Goal: Task Accomplishment & Management: Complete application form

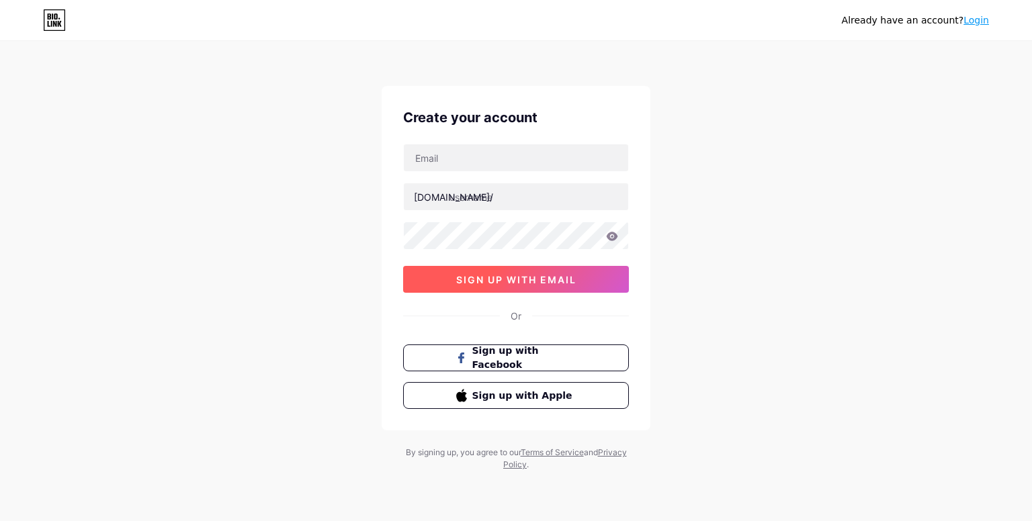
click at [580, 281] on button "sign up with email" at bounding box center [516, 279] width 226 height 27
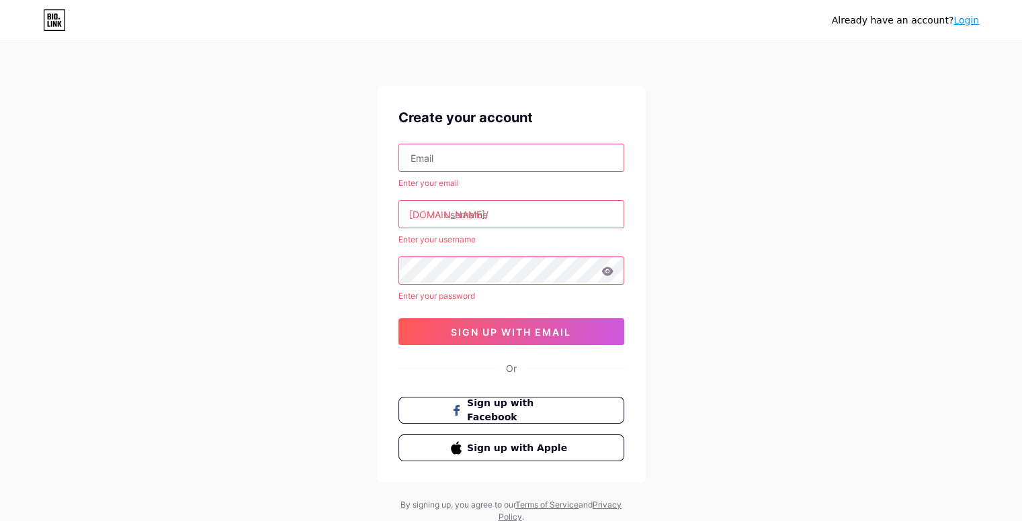
click at [533, 161] on input "text" at bounding box center [511, 157] width 224 height 27
type input "[EMAIL_ADDRESS][DOMAIN_NAME]"
click at [556, 218] on input "text" at bounding box center [511, 214] width 224 height 27
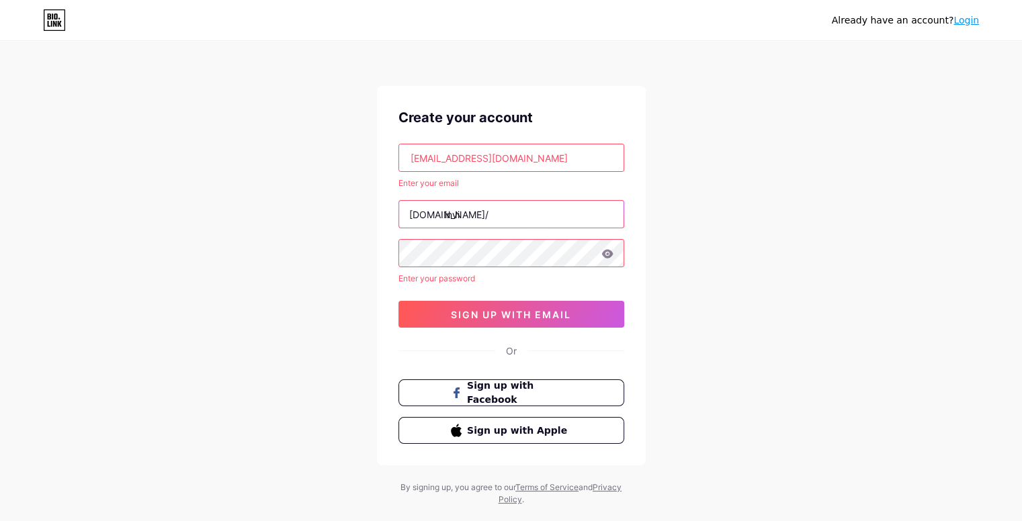
type input "invi"
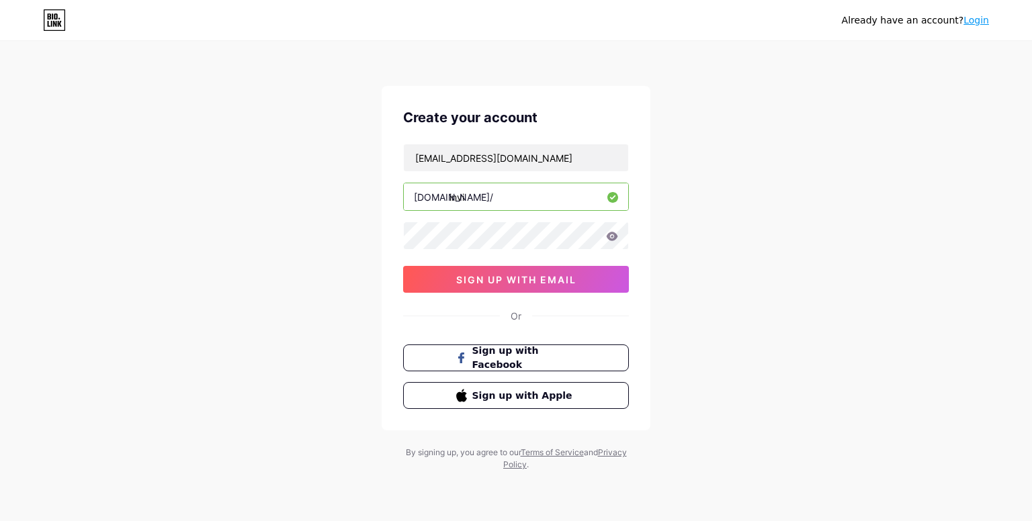
click at [558, 193] on input "invi" at bounding box center [516, 196] width 224 height 27
type input "invispy"
click at [592, 291] on button "sign up with email" at bounding box center [516, 279] width 226 height 27
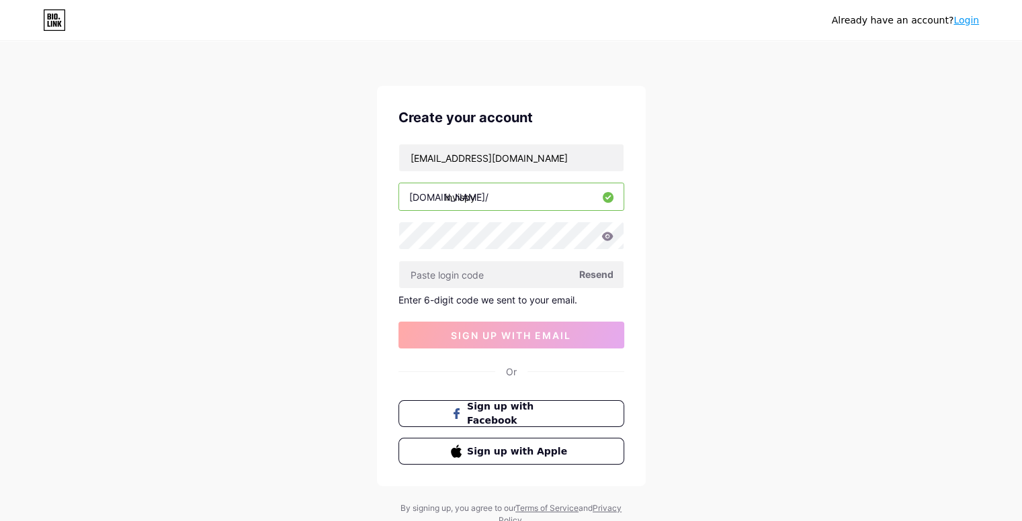
click at [590, 279] on span "Resend" at bounding box center [596, 274] width 34 height 14
click at [594, 275] on span "Resend" at bounding box center [596, 274] width 34 height 14
click at [595, 273] on span "Resend" at bounding box center [596, 274] width 34 height 14
click at [562, 164] on input "[EMAIL_ADDRESS][DOMAIN_NAME]" at bounding box center [511, 157] width 224 height 27
drag, startPoint x: 578, startPoint y: 157, endPoint x: 512, endPoint y: 159, distance: 66.6
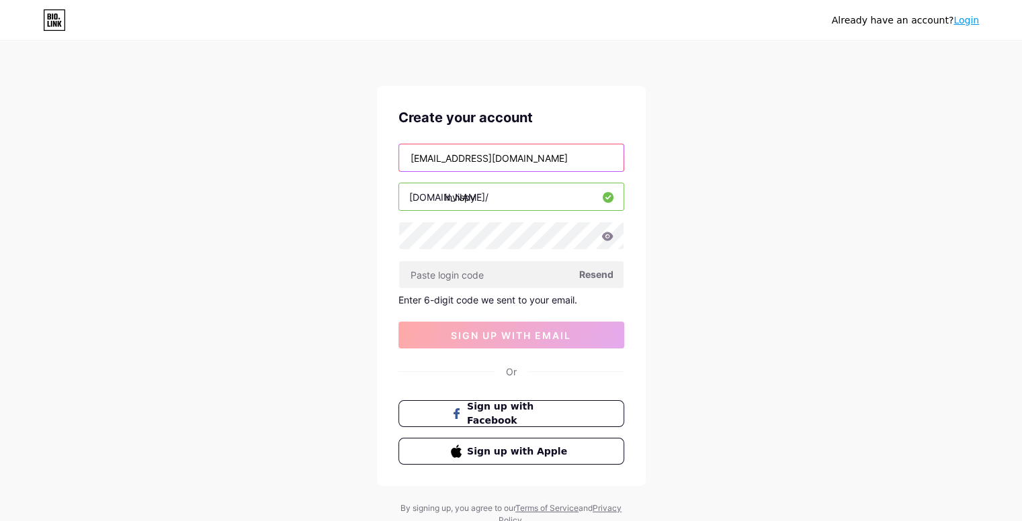
click at [512, 159] on input "[EMAIL_ADDRESS][DOMAIN_NAME]" at bounding box center [511, 157] width 224 height 27
type input "[EMAIL_ADDRESS][DOMAIN_NAME]"
click at [601, 273] on span "Resend" at bounding box center [596, 274] width 34 height 14
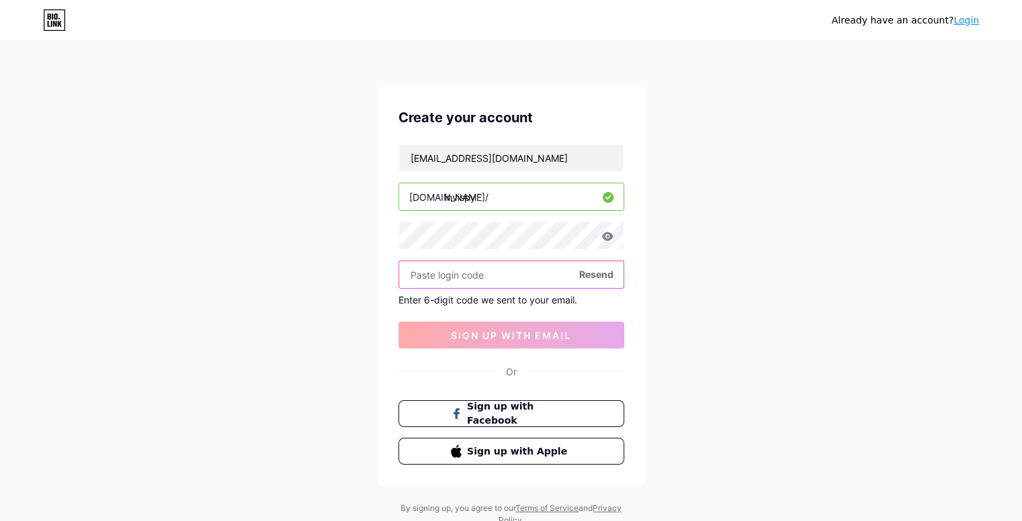
click at [517, 280] on input "text" at bounding box center [511, 274] width 224 height 27
paste input "542180"
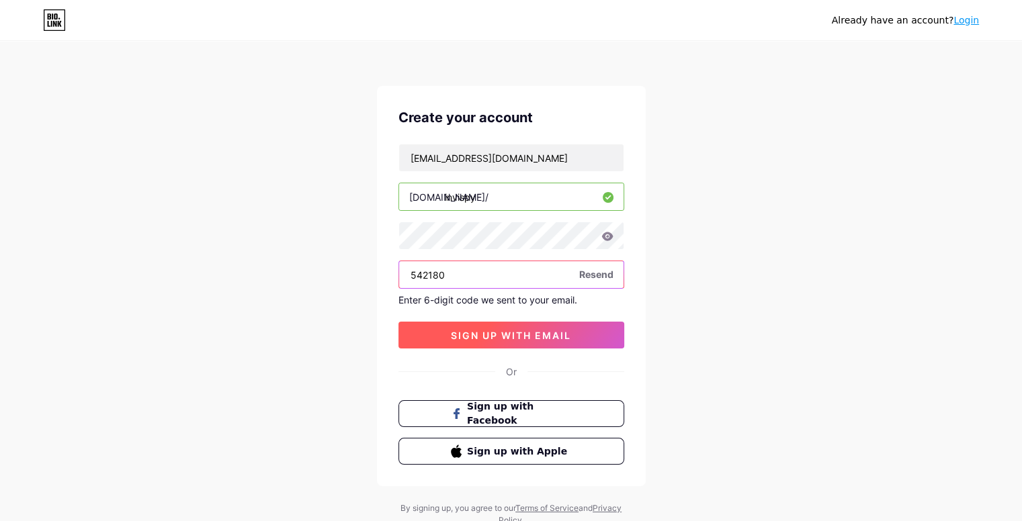
type input "542180"
click at [543, 330] on span "sign up with email" at bounding box center [511, 335] width 120 height 11
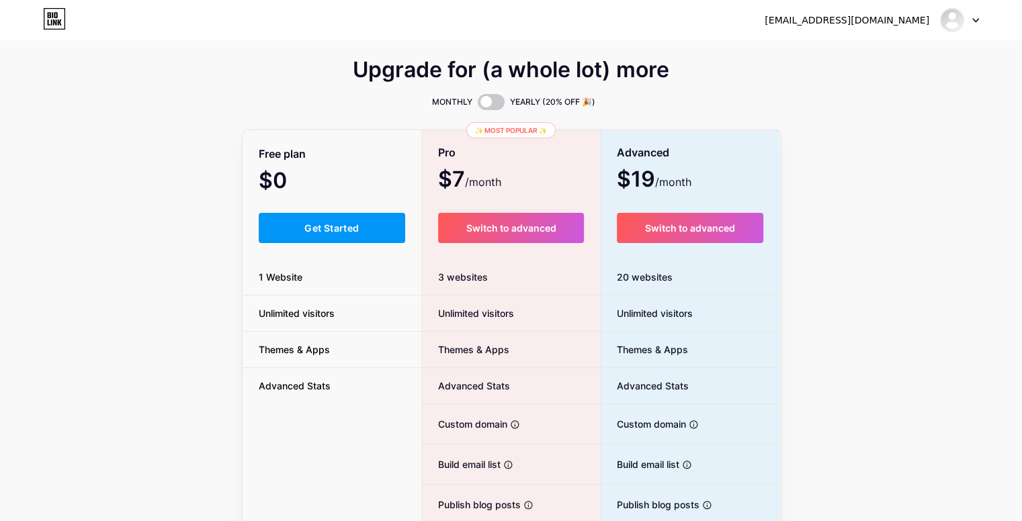
click at [174, 193] on div "Upgrade for (a whole lot) more MONTHLY YEARLY (20% OFF 🎉) Free plan $0 /month G…" at bounding box center [511, 334] width 1022 height 544
click at [358, 226] on span "Get Started" at bounding box center [331, 227] width 54 height 11
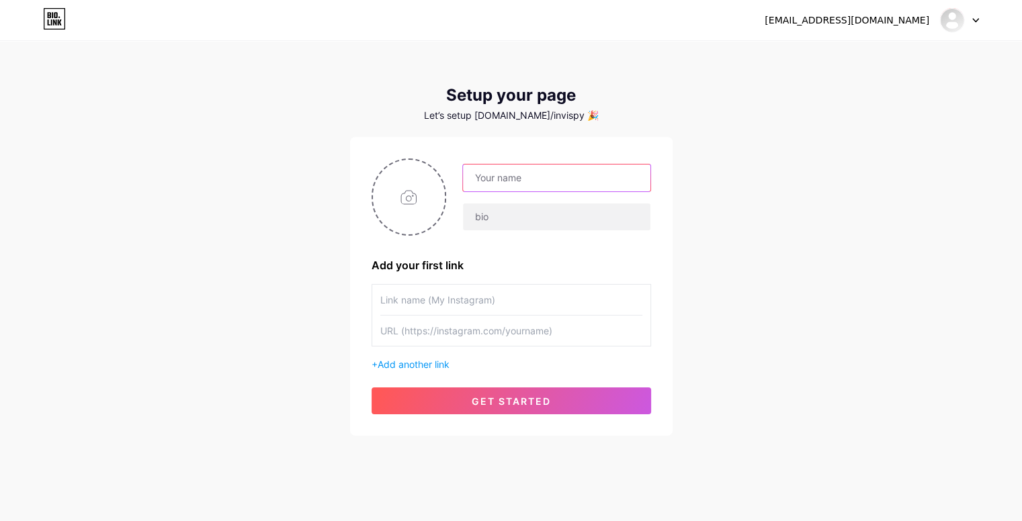
click at [544, 187] on input "text" at bounding box center [556, 178] width 187 height 27
click at [278, 326] on div "[EMAIL_ADDRESS][DOMAIN_NAME] Dashboard Logout Setup your page Let’s setup [DOMA…" at bounding box center [511, 239] width 1022 height 479
click at [502, 167] on input "text" at bounding box center [556, 178] width 187 height 27
type input "[PERSON_NAME]"
click at [505, 219] on input "text" at bounding box center [556, 217] width 187 height 27
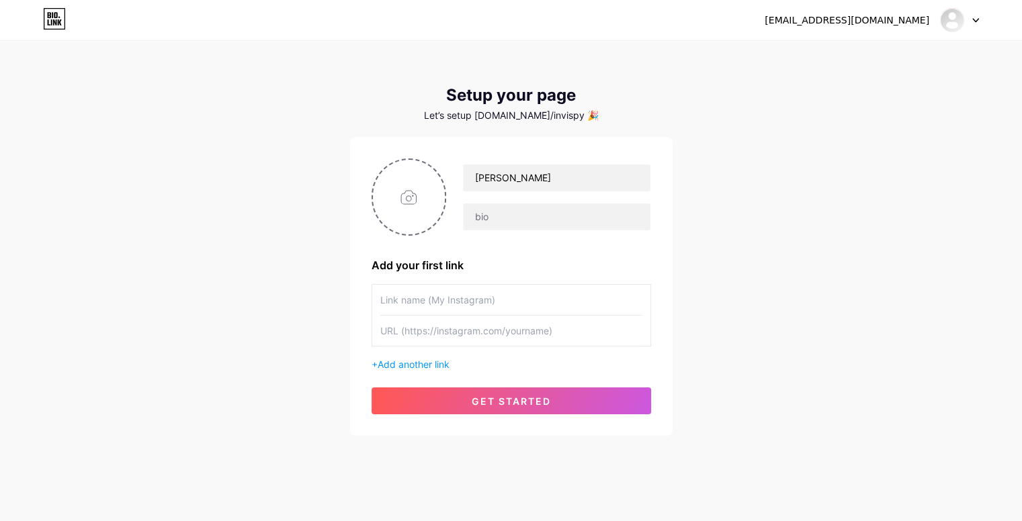
click at [435, 302] on input "text" at bounding box center [511, 300] width 262 height 30
click at [435, 329] on input "text" at bounding box center [511, 331] width 262 height 30
click at [546, 227] on input "text" at bounding box center [556, 217] width 187 height 27
paste input "[DOMAIN_NAME]/seunick │ ├💼 Tradução EN>PT (R$ 1/página) ├🎨 Wallpapers (Pack R$ …"
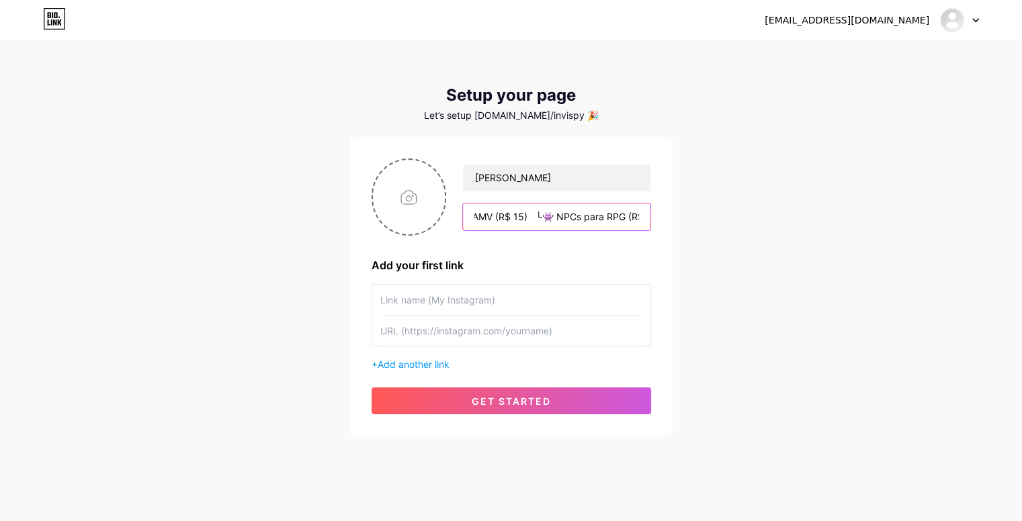
type input "[DOMAIN_NAME]/seunick │ ├💼 Tradução EN>PT (R$ 1/página) ├🎨 Wallpapers (Pack R$ …"
click at [519, 302] on input "text" at bounding box center [511, 300] width 262 height 30
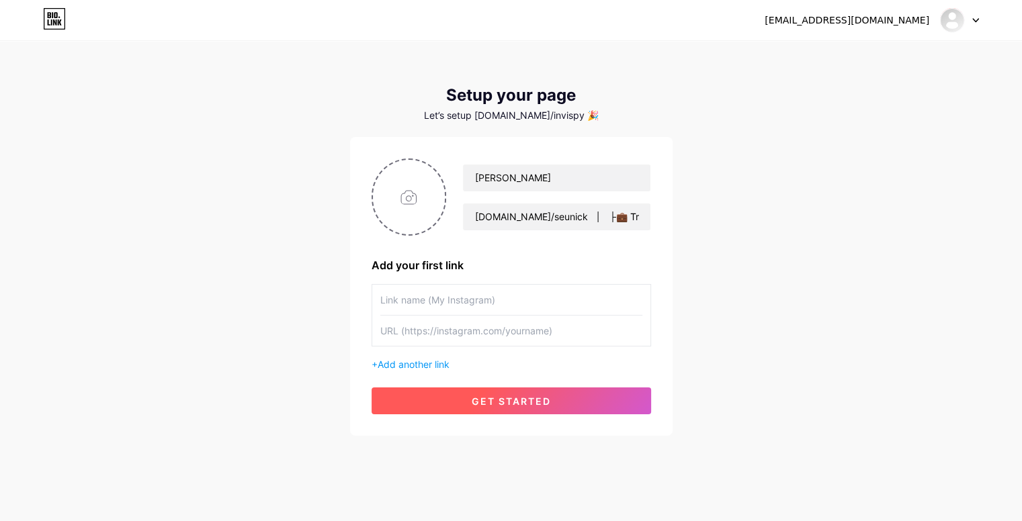
click at [478, 402] on span "get started" at bounding box center [511, 401] width 79 height 11
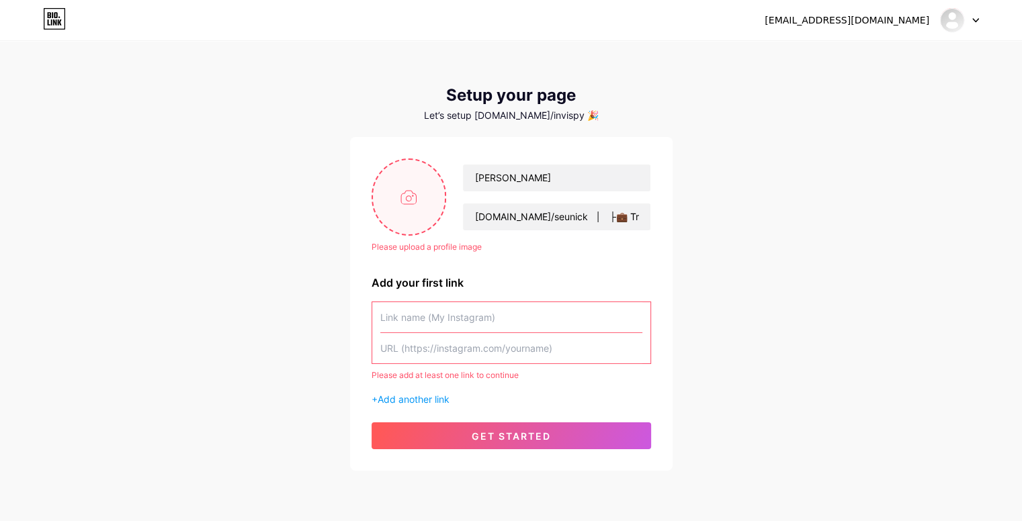
click at [423, 208] on input "file" at bounding box center [409, 197] width 73 height 75
type input "C:\fakepath\IS.png"
click at [426, 309] on input "text" at bounding box center [511, 317] width 262 height 30
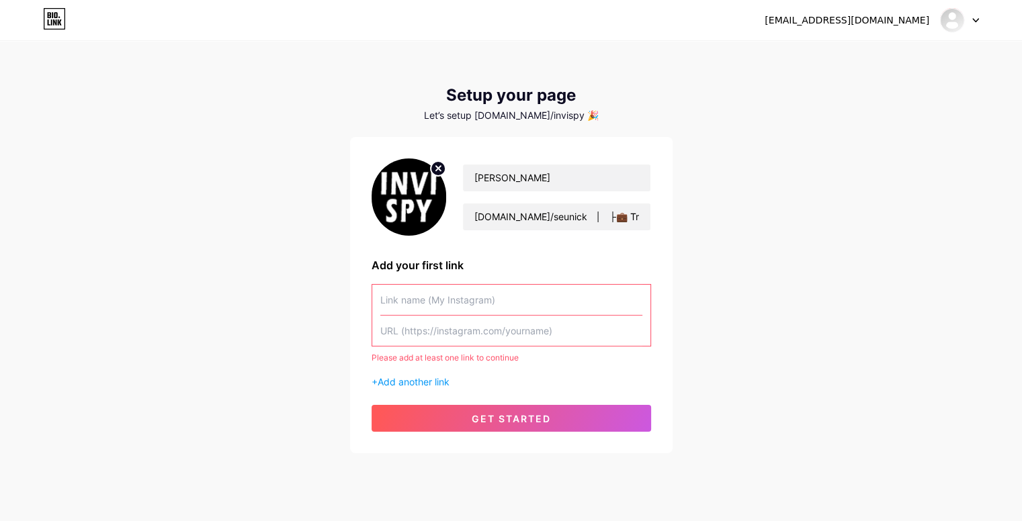
click at [448, 328] on input "text" at bounding box center [511, 331] width 262 height 30
click at [520, 302] on input "text" at bounding box center [511, 300] width 262 height 30
paste input "[URL][DOMAIN_NAME]"
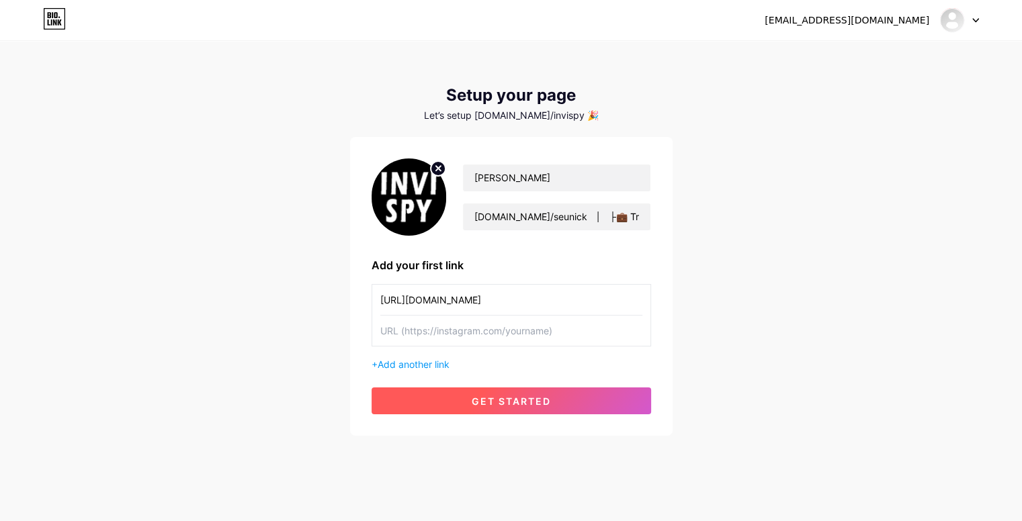
type input "[URL][DOMAIN_NAME]"
click at [570, 403] on button "get started" at bounding box center [510, 401] width 279 height 27
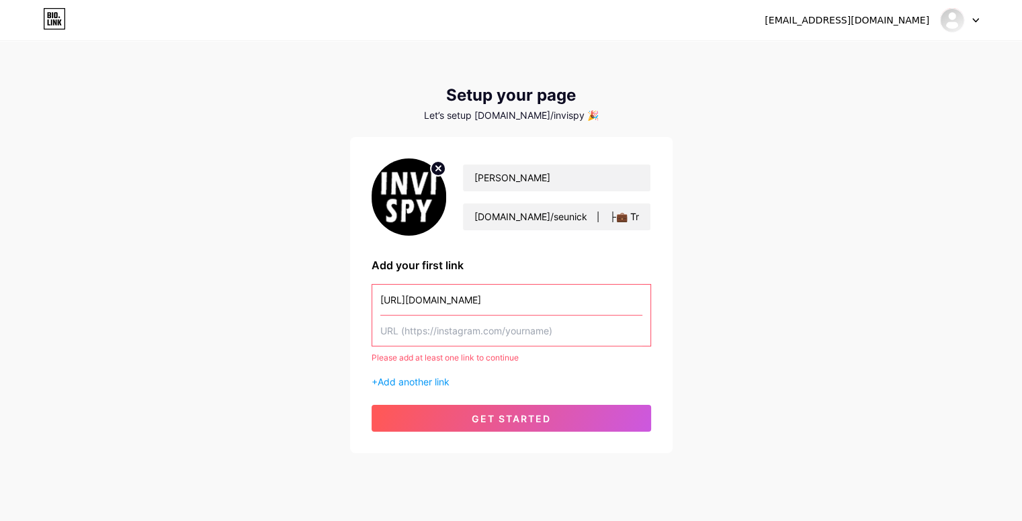
click at [562, 330] on input "text" at bounding box center [511, 331] width 262 height 30
paste input "[URL][DOMAIN_NAME]"
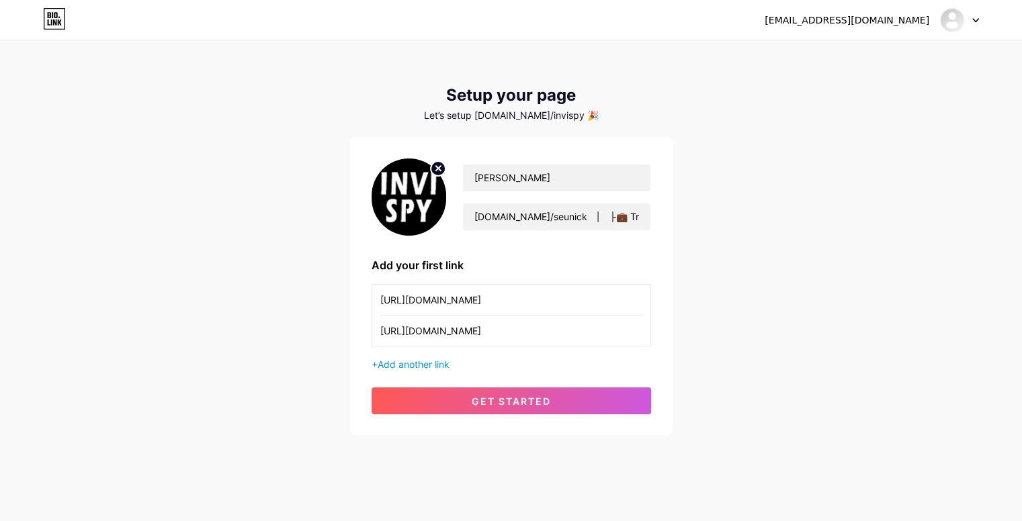
type input "[URL][DOMAIN_NAME]"
drag, startPoint x: 539, startPoint y: 304, endPoint x: 316, endPoint y: 290, distance: 222.8
click at [316, 290] on div "[EMAIL_ADDRESS][DOMAIN_NAME] Dashboard Logout Setup your page Let’s setup [DOMA…" at bounding box center [511, 239] width 1022 height 479
type input "My tiktok"
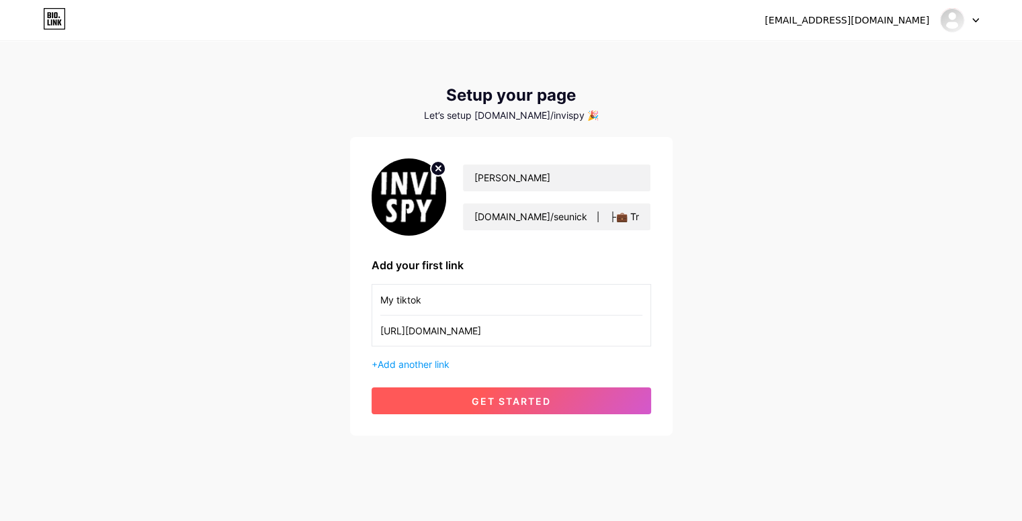
click at [488, 409] on button "get started" at bounding box center [510, 401] width 279 height 27
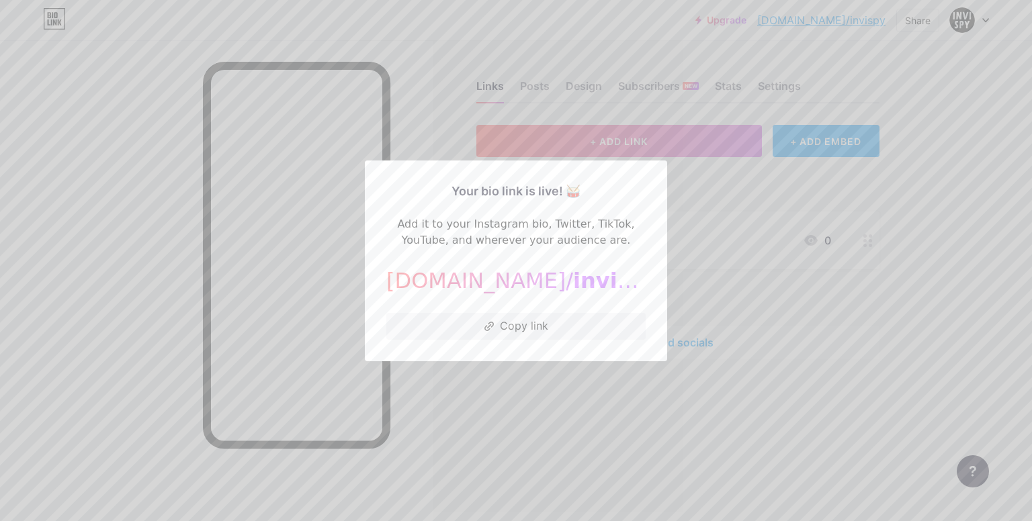
click at [552, 432] on div at bounding box center [516, 260] width 1032 height 521
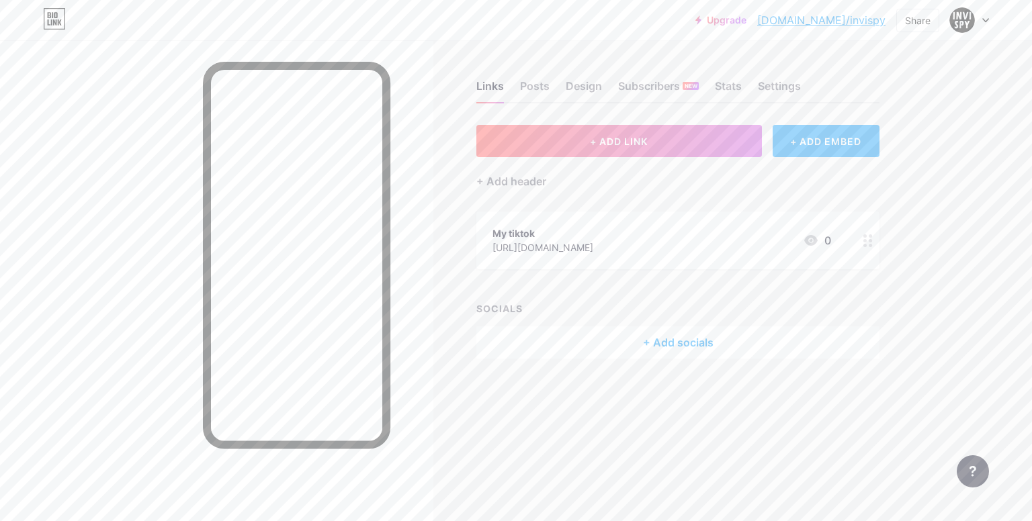
click at [828, 147] on div "+ ADD EMBED" at bounding box center [825, 141] width 107 height 32
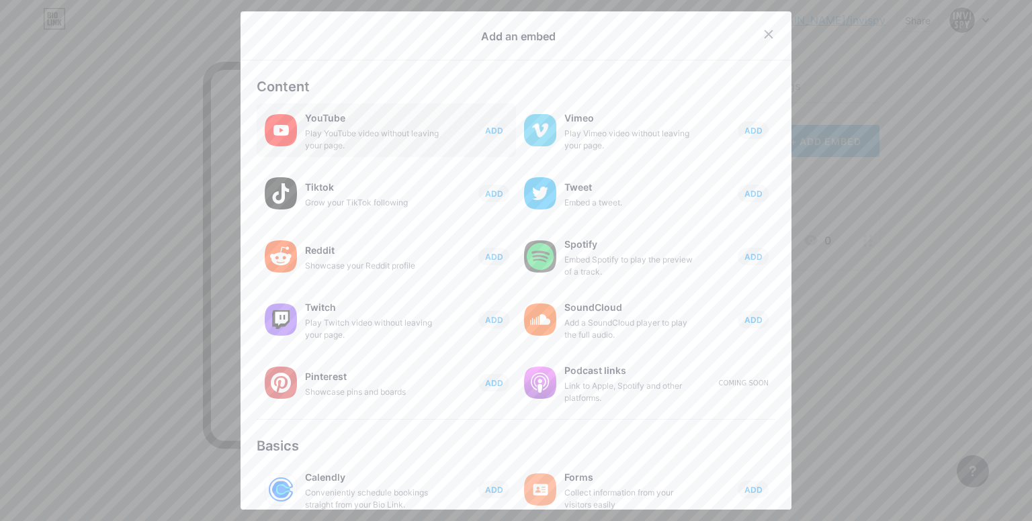
click at [446, 119] on div "YouTube Play YouTube video without leaving your page. ADD" at bounding box center [410, 130] width 211 height 43
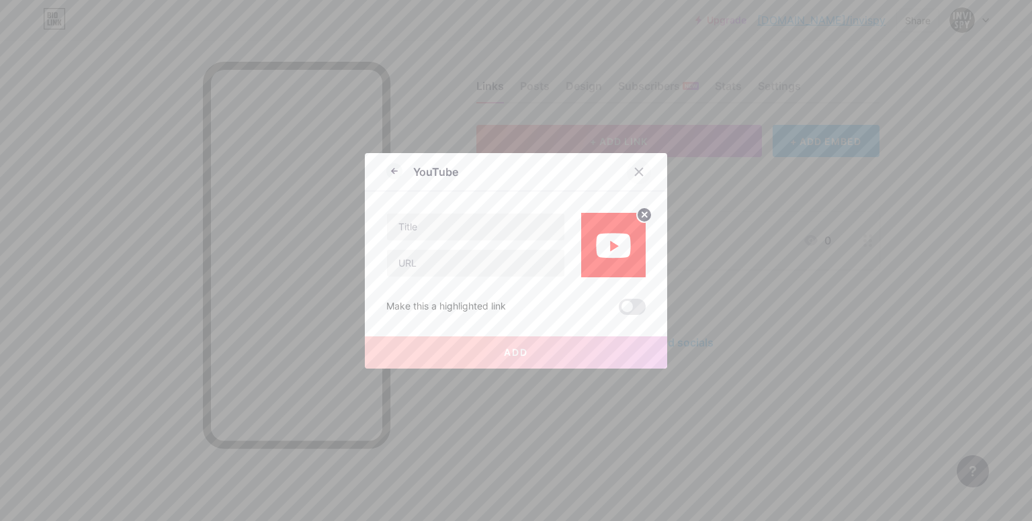
click at [633, 168] on icon at bounding box center [638, 172] width 11 height 11
